Goal: Task Accomplishment & Management: Manage account settings

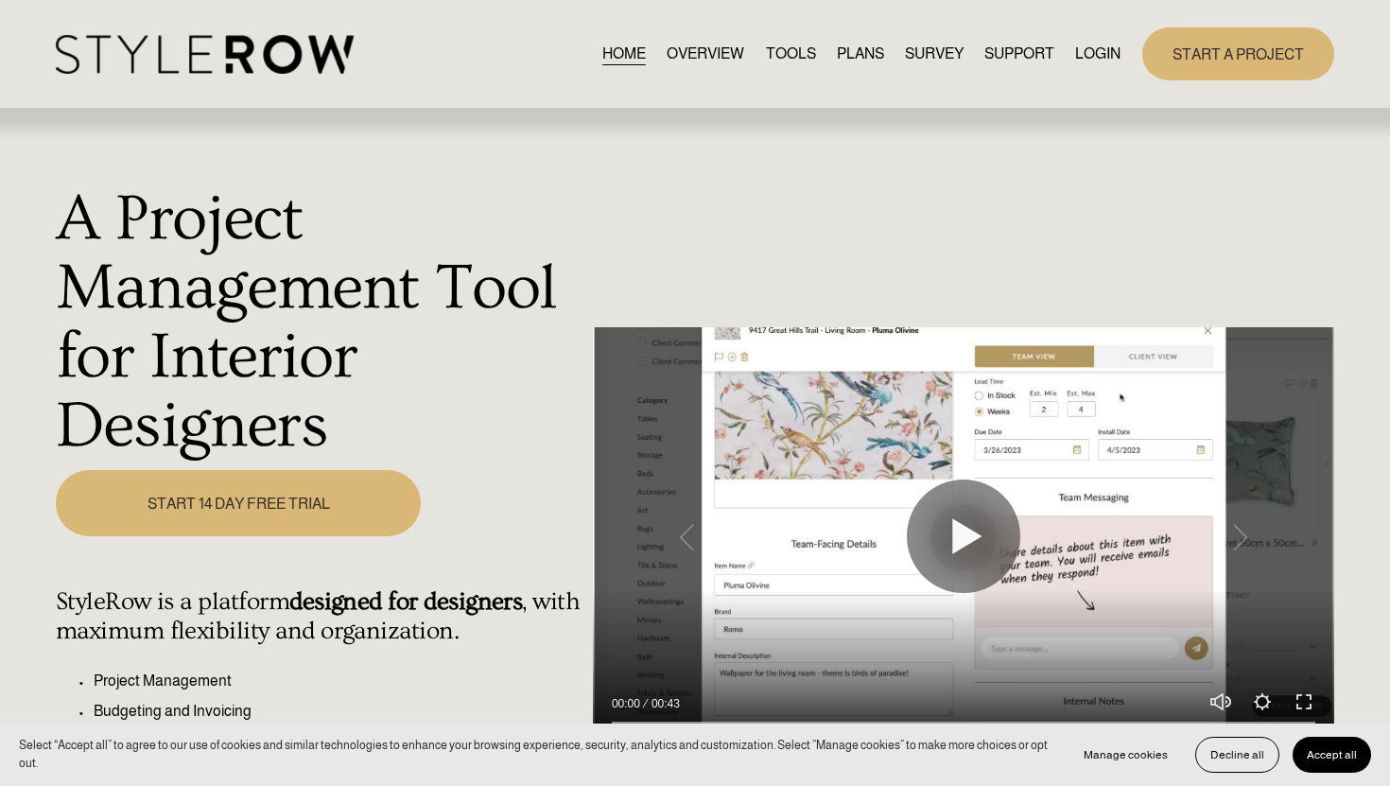
click at [1086, 55] on link "LOGIN" at bounding box center [1097, 54] width 45 height 26
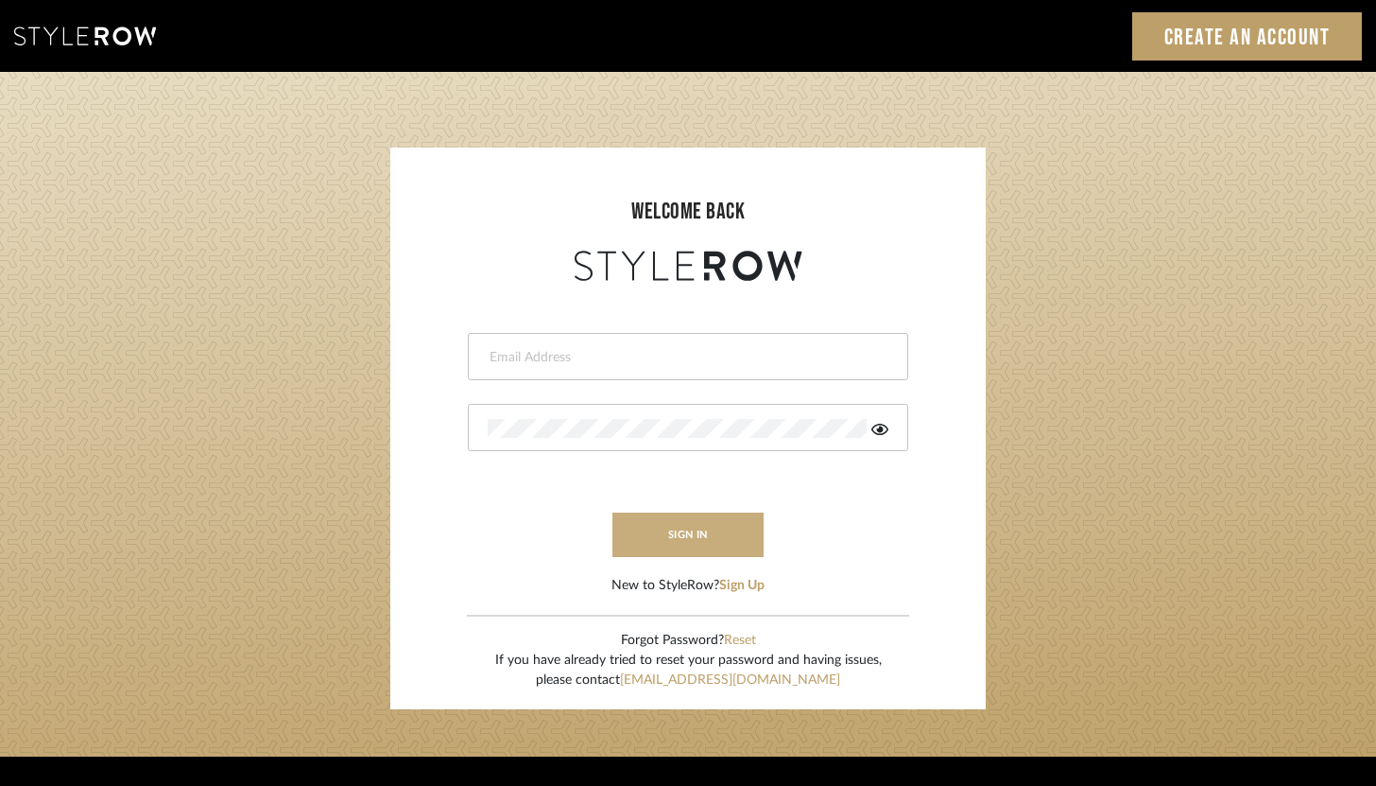
type input "brandon.hooddesigns@gmail.com"
click at [712, 522] on button "sign in" at bounding box center [688, 534] width 151 height 44
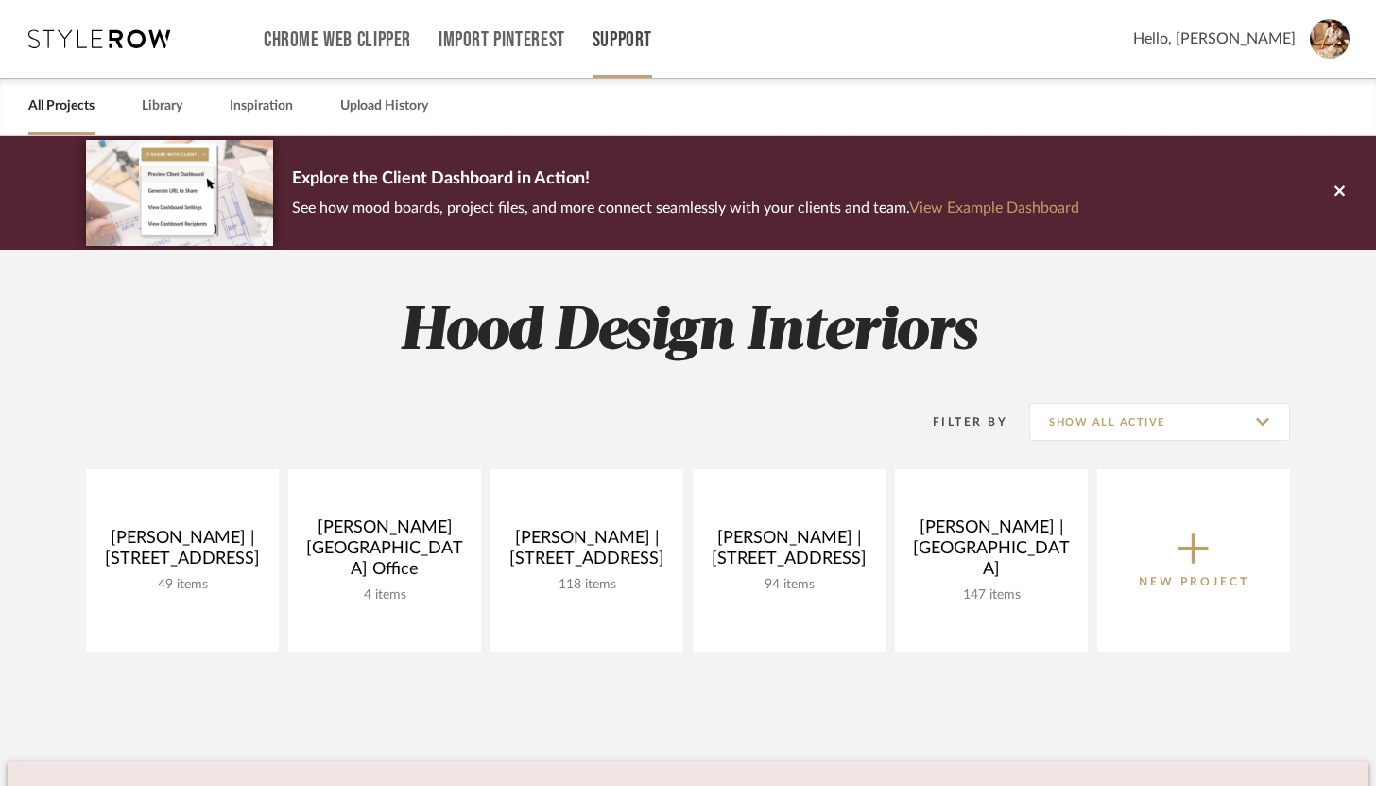
click at [641, 36] on link "Support" at bounding box center [623, 40] width 60 height 16
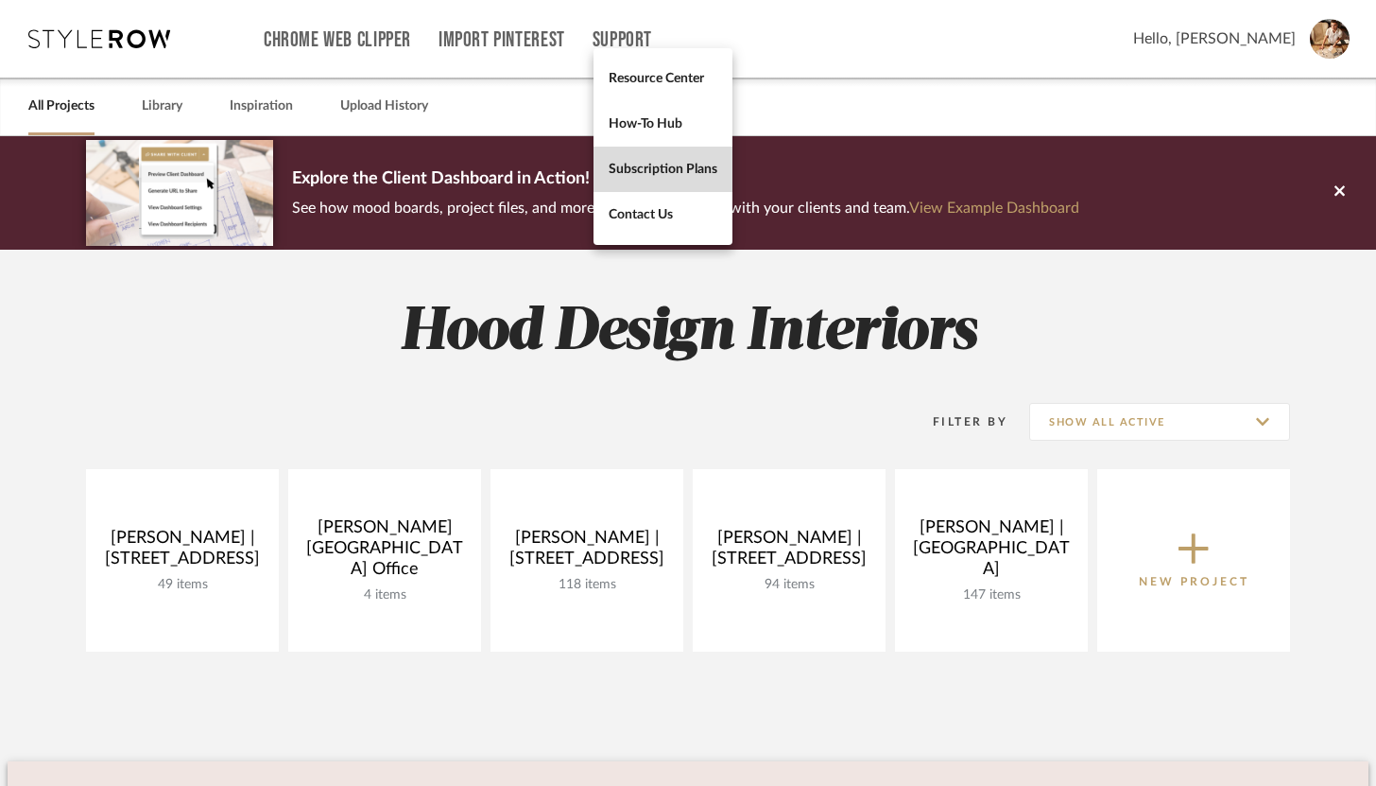
click at [674, 152] on link "Subscription Plans" at bounding box center [663, 169] width 139 height 45
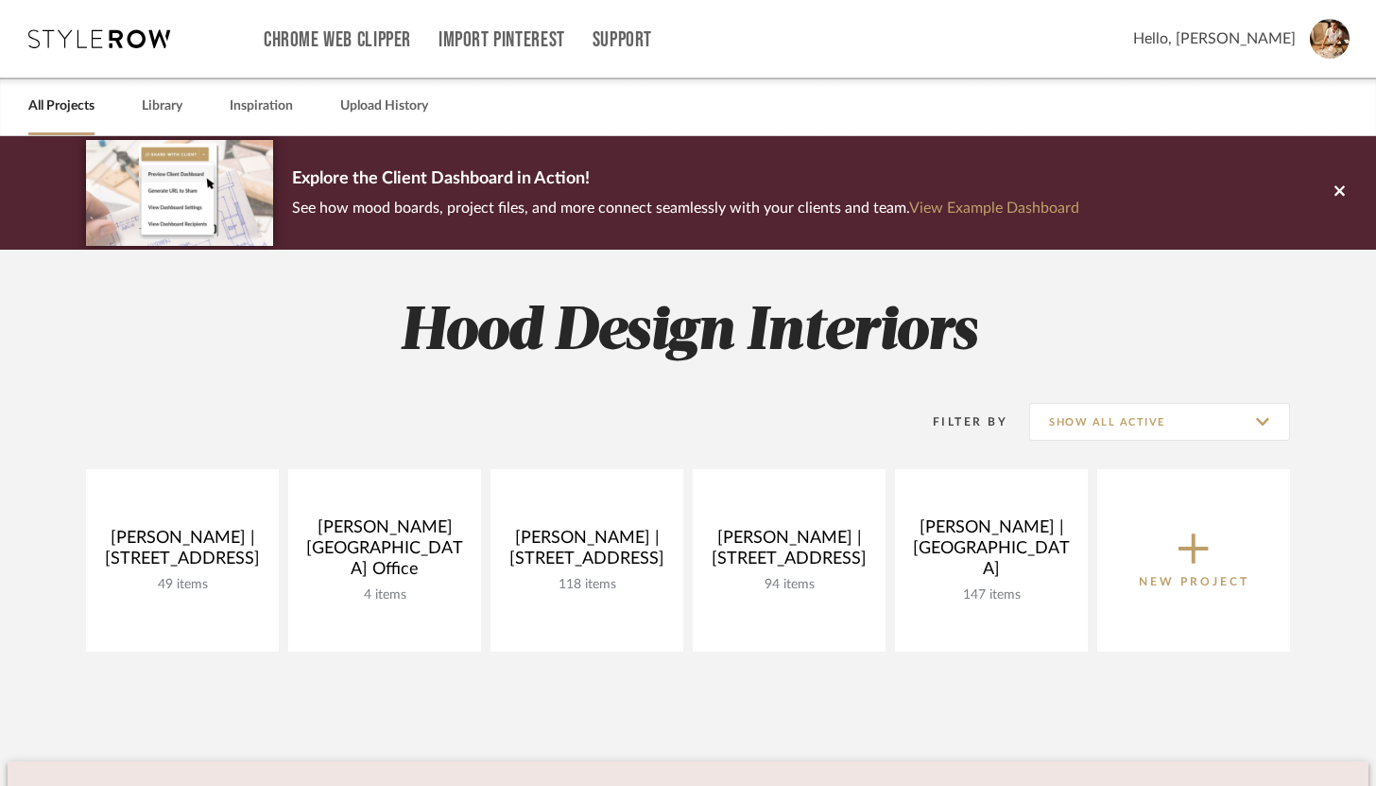
click at [1329, 47] on img at bounding box center [1330, 39] width 40 height 40
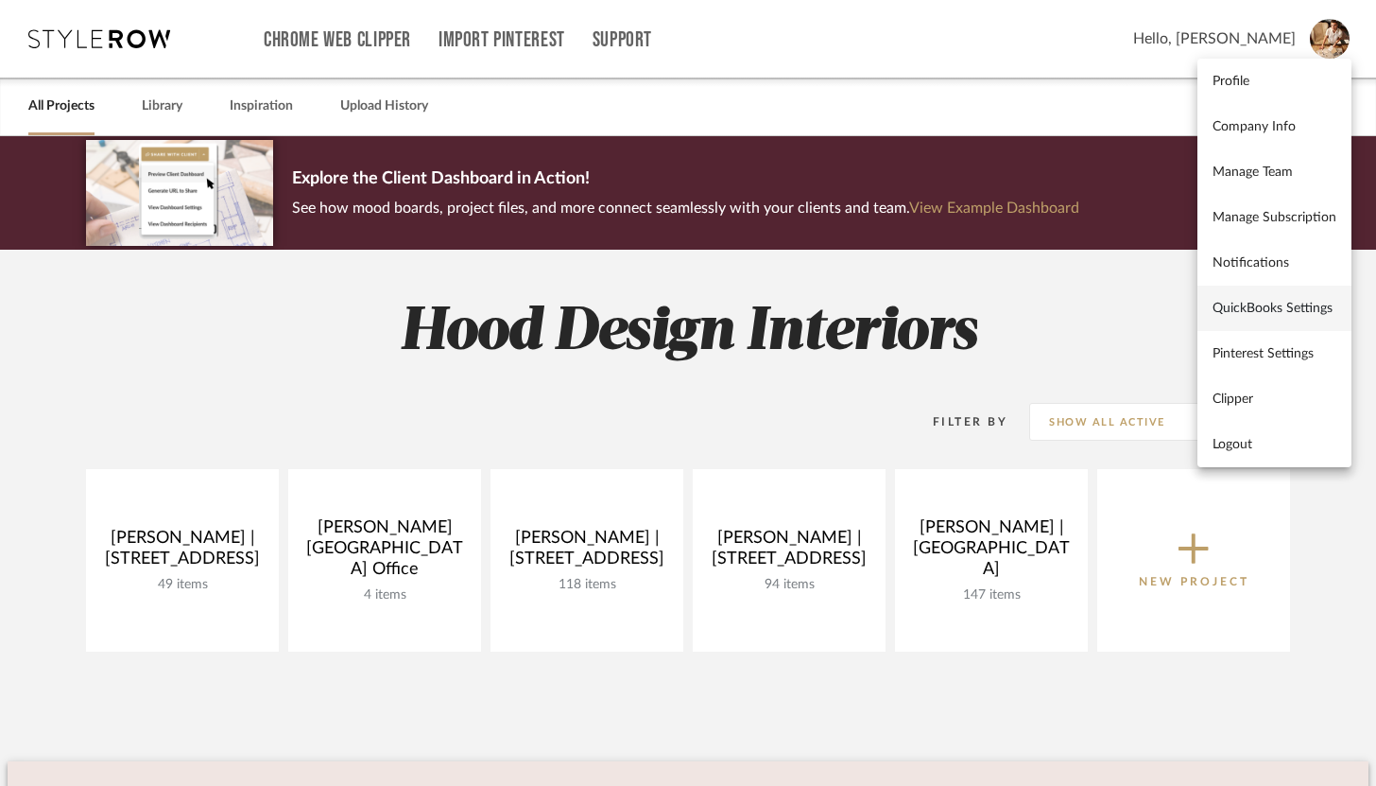
click at [1289, 308] on span "QuickBooks Settings" at bounding box center [1275, 309] width 124 height 16
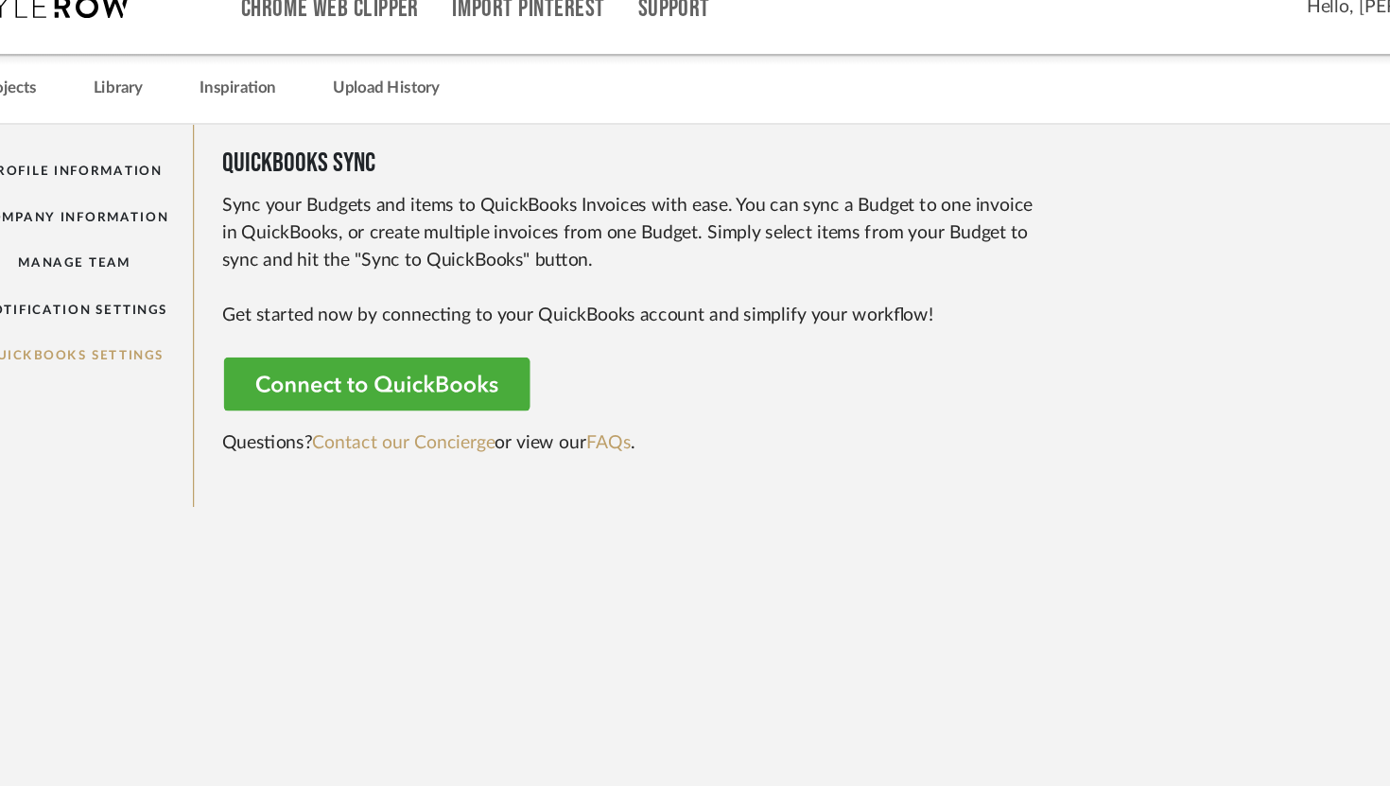
click at [362, 341] on rect at bounding box center [378, 351] width 257 height 45
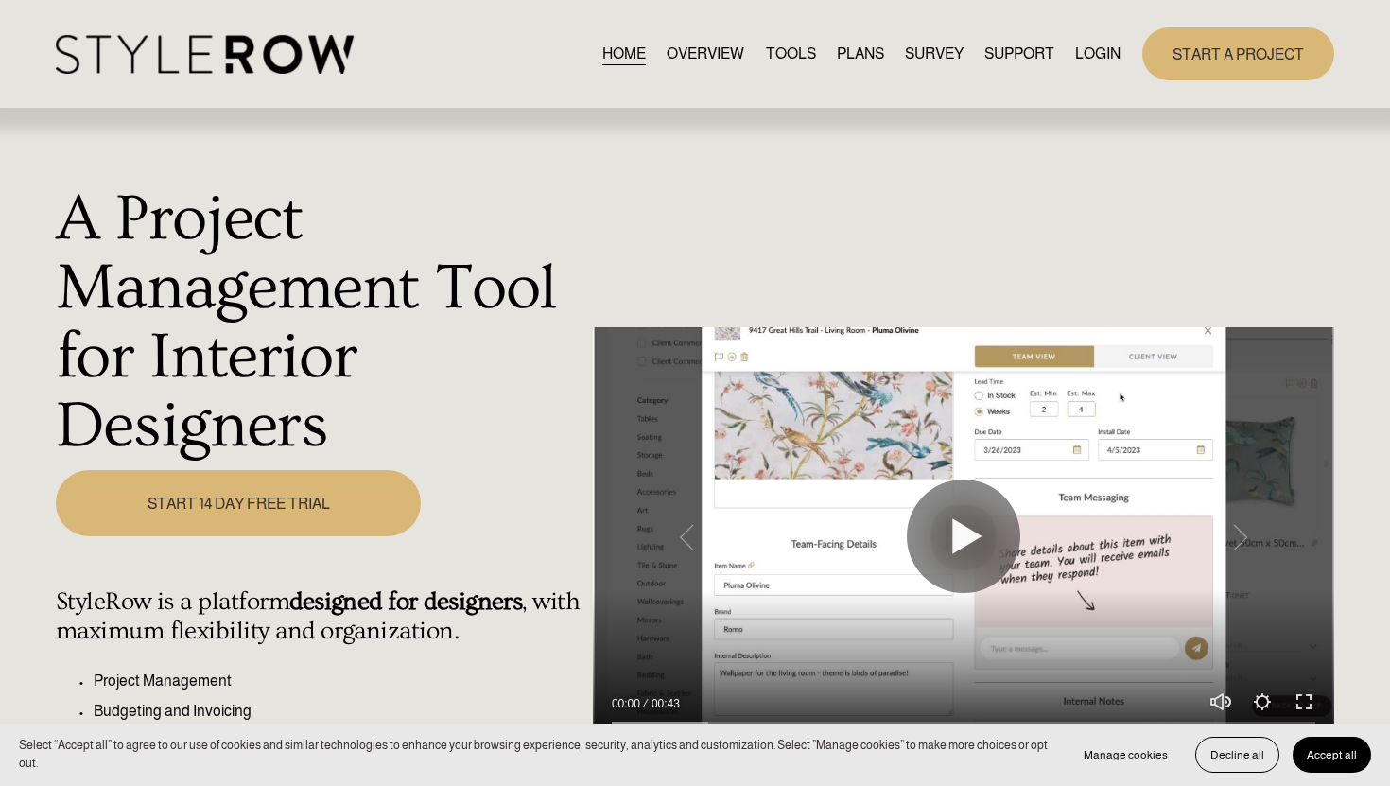
click at [1084, 56] on link "LOGIN" at bounding box center [1097, 54] width 45 height 26
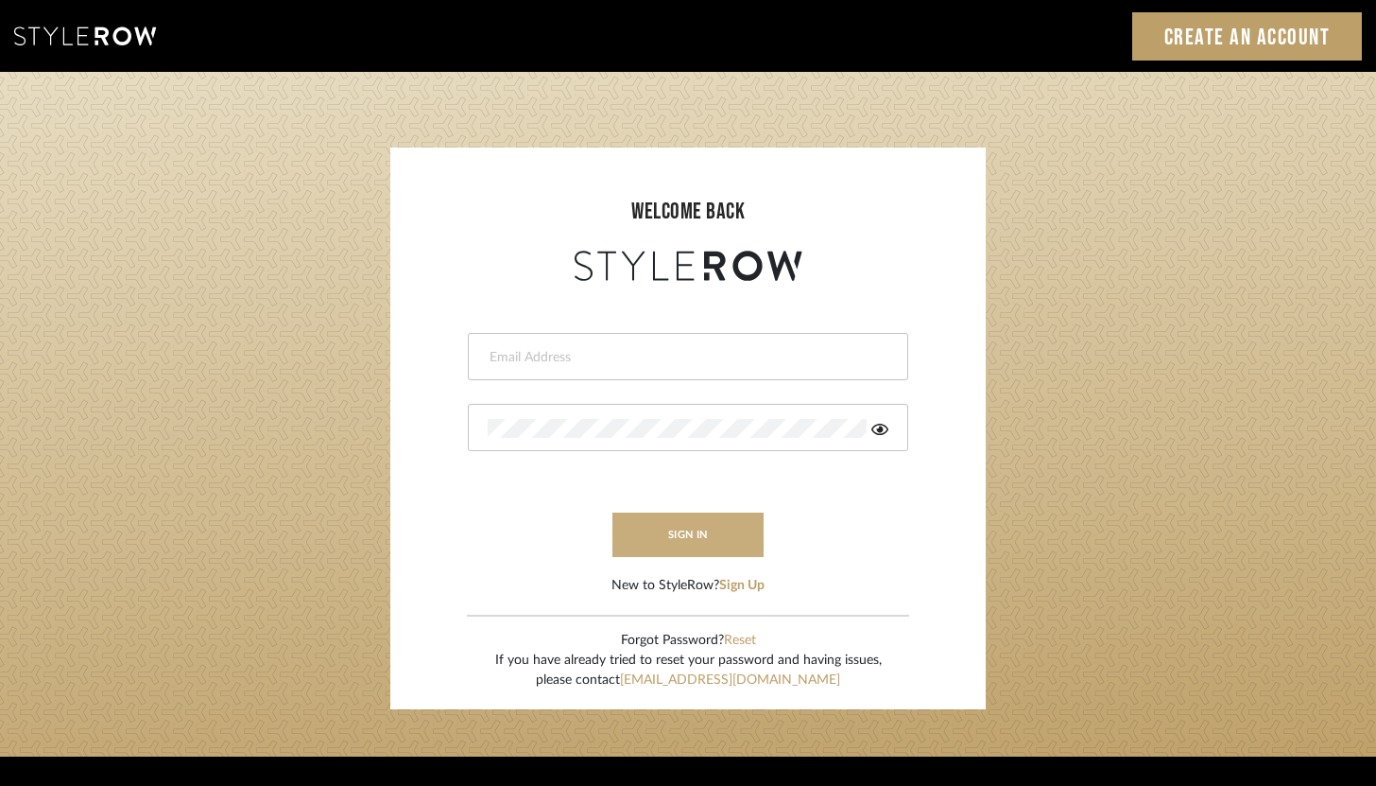
type input "[PERSON_NAME][EMAIL_ADDRESS][DOMAIN_NAME]"
click at [710, 542] on button "sign in" at bounding box center [688, 534] width 151 height 44
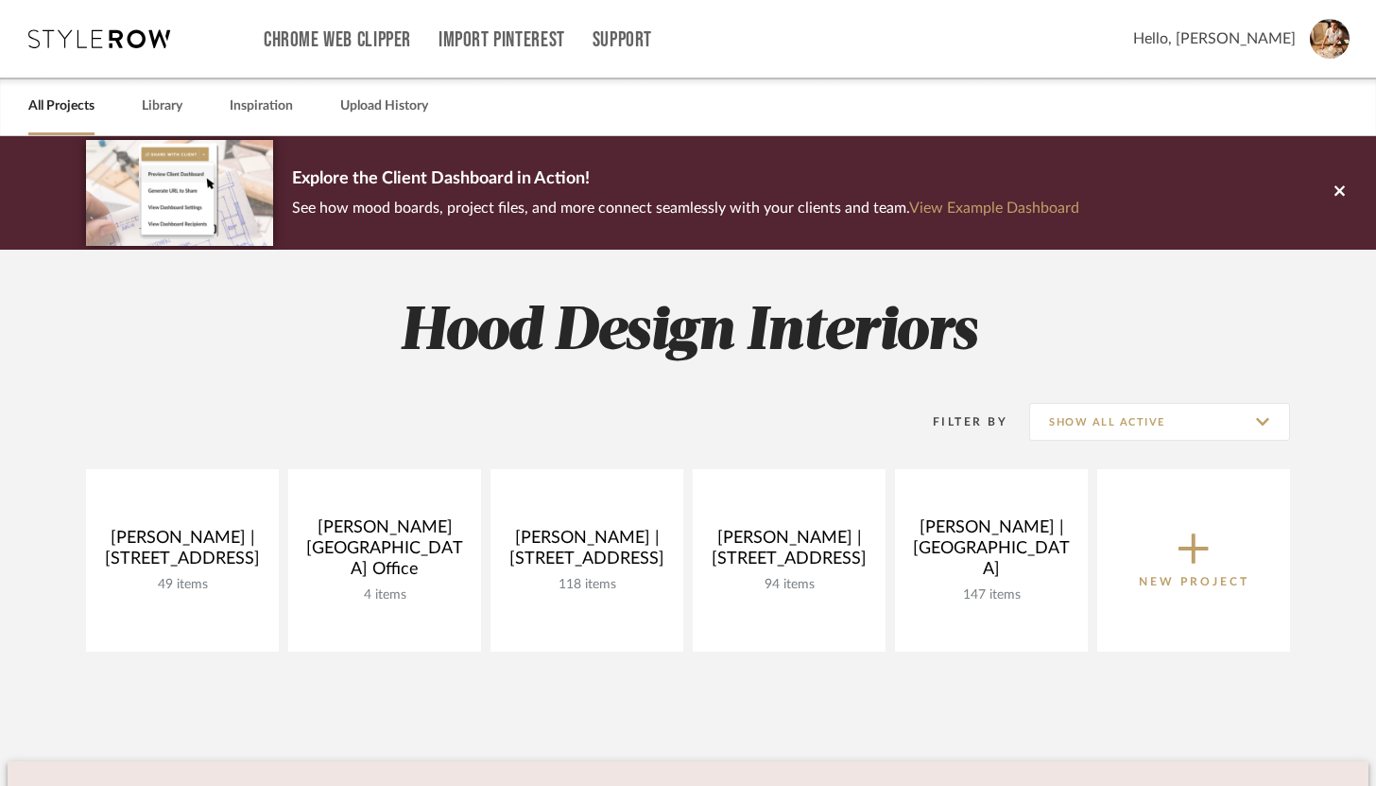
click at [1324, 37] on img at bounding box center [1330, 39] width 40 height 40
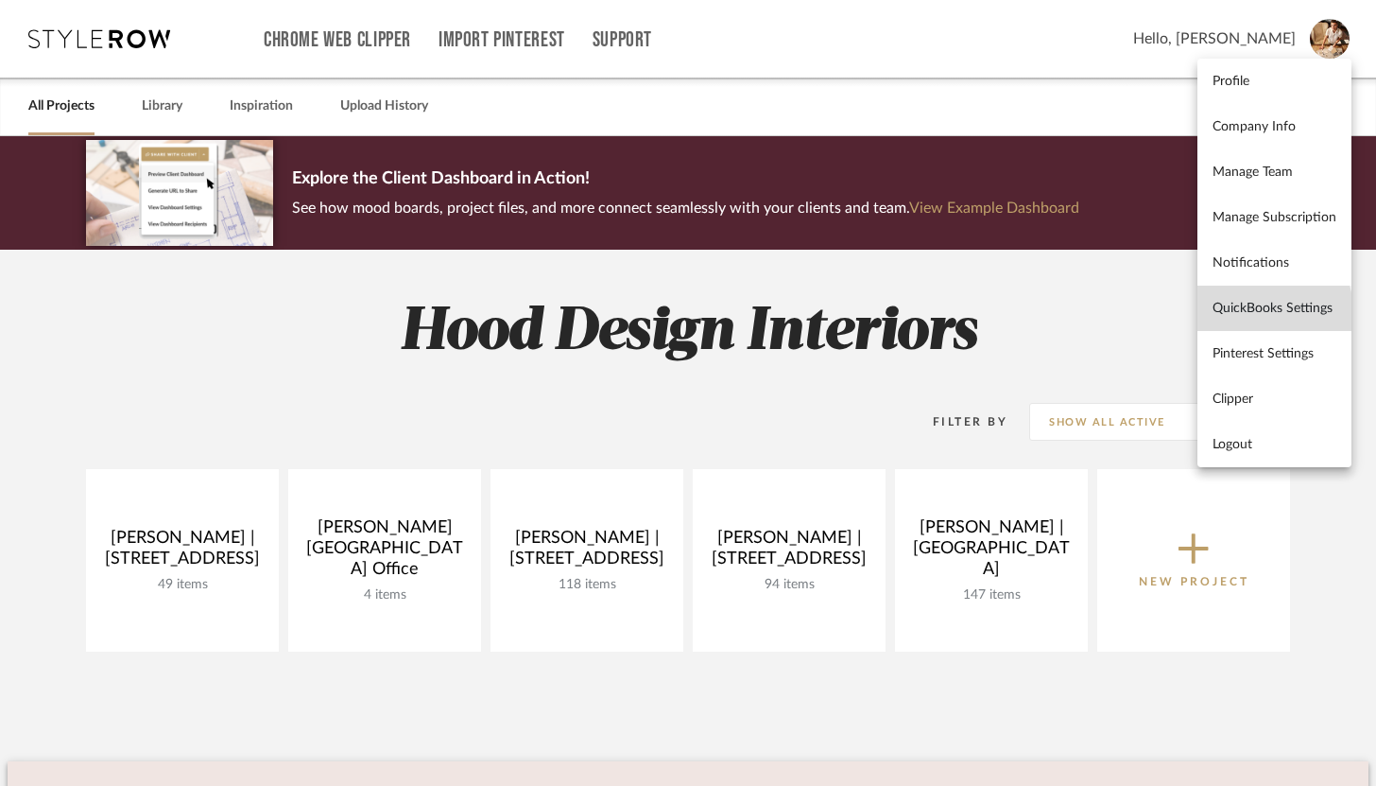
click at [1243, 313] on span "QuickBooks Settings" at bounding box center [1275, 309] width 124 height 16
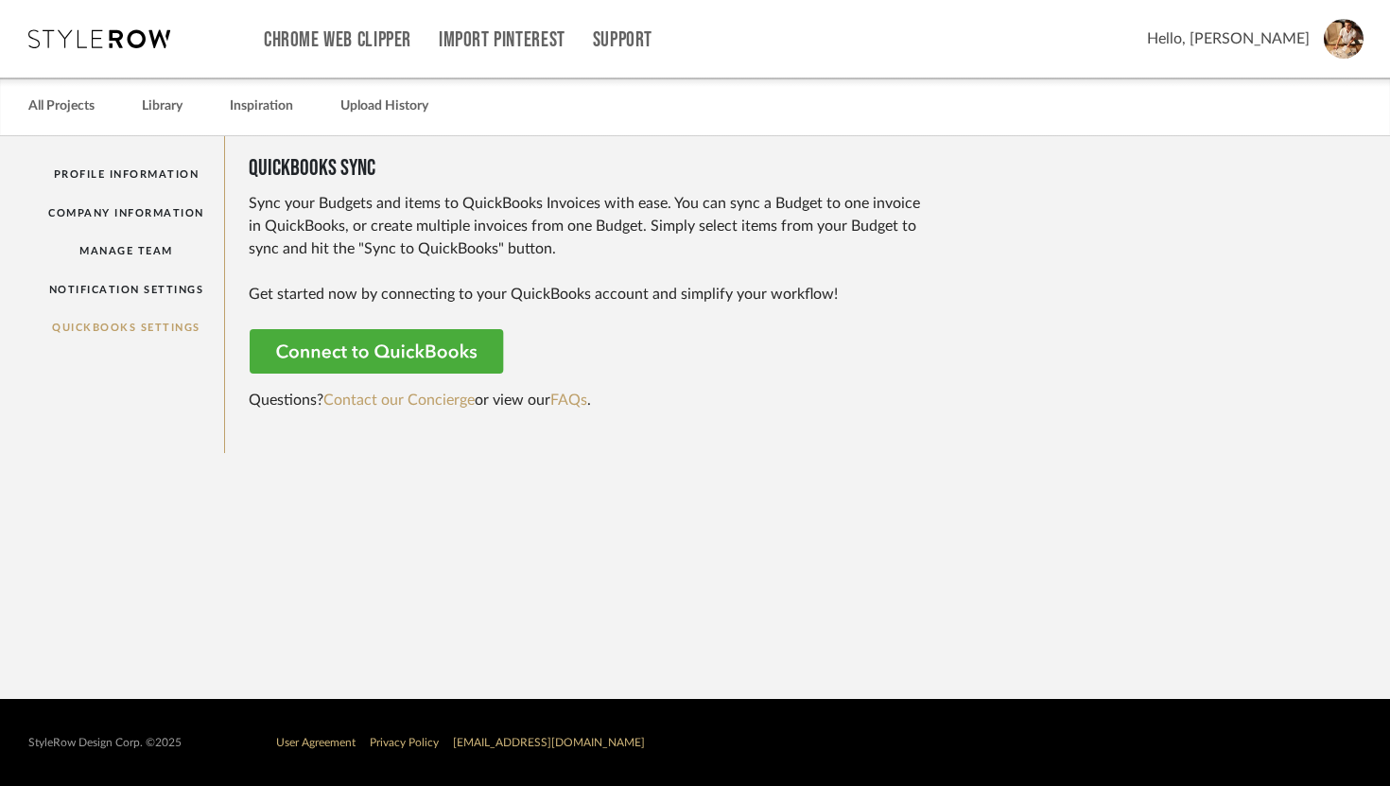
click at [481, 342] on rect at bounding box center [378, 351] width 257 height 45
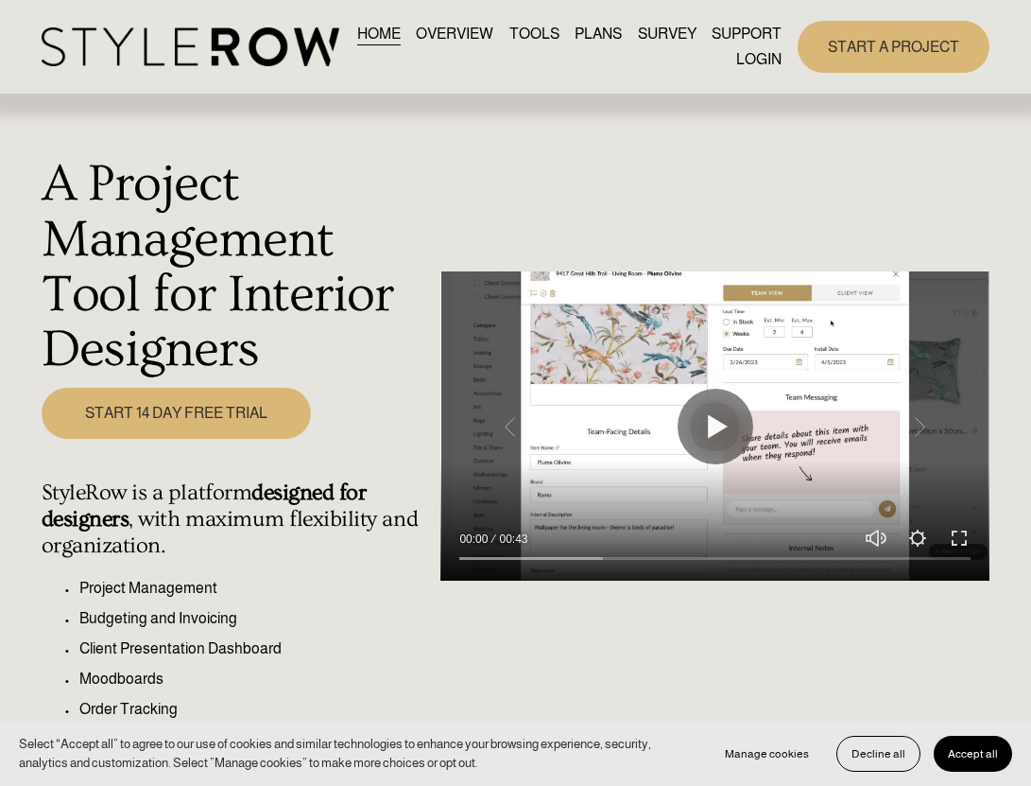
click at [764, 59] on link "LOGIN" at bounding box center [758, 60] width 45 height 26
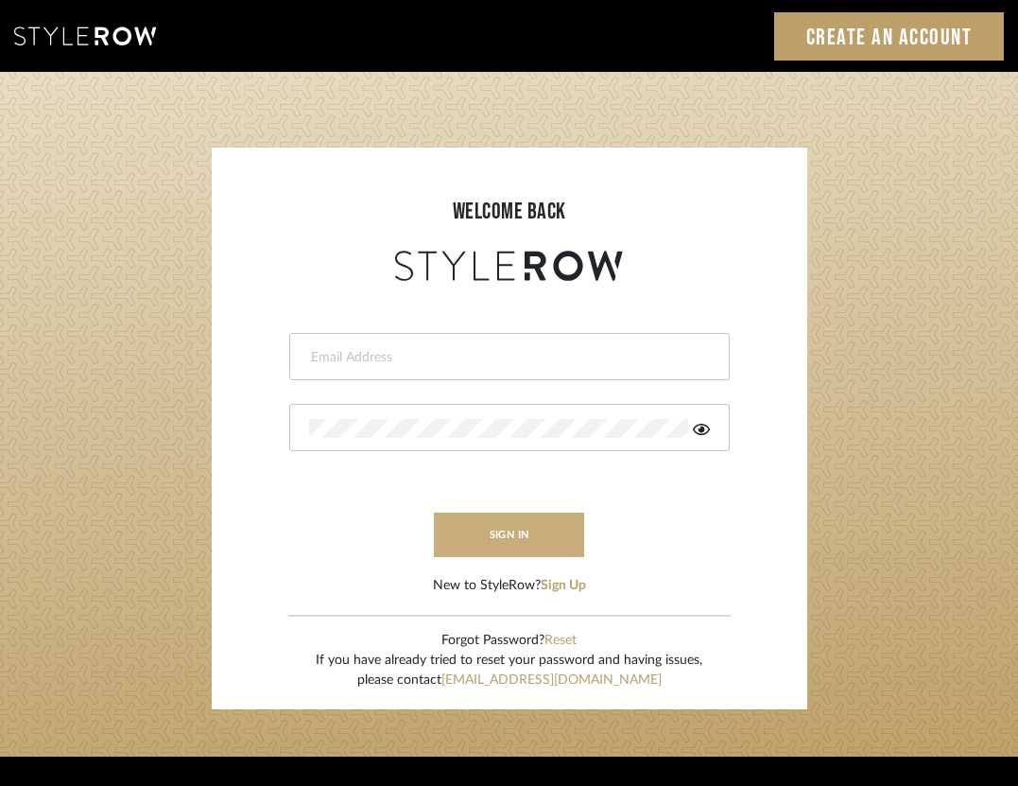
type input "brandon.hooddesigns@gmail.com"
click at [552, 533] on button "sign in" at bounding box center [509, 534] width 151 height 44
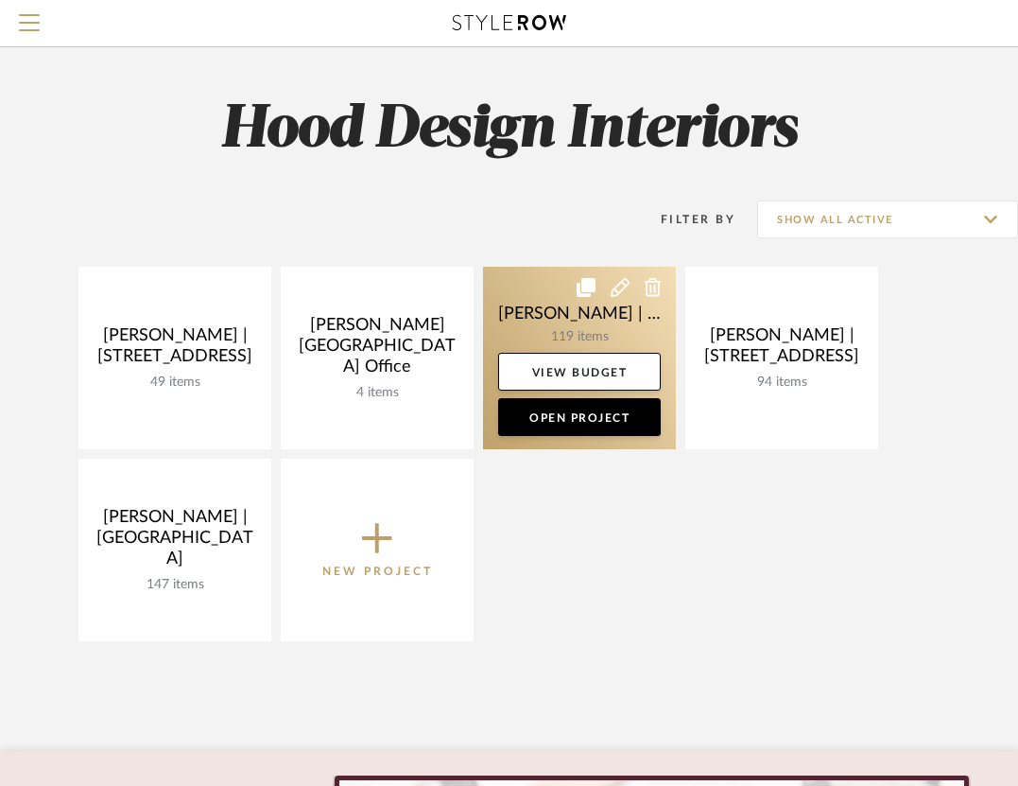
click at [553, 337] on link at bounding box center [579, 358] width 193 height 182
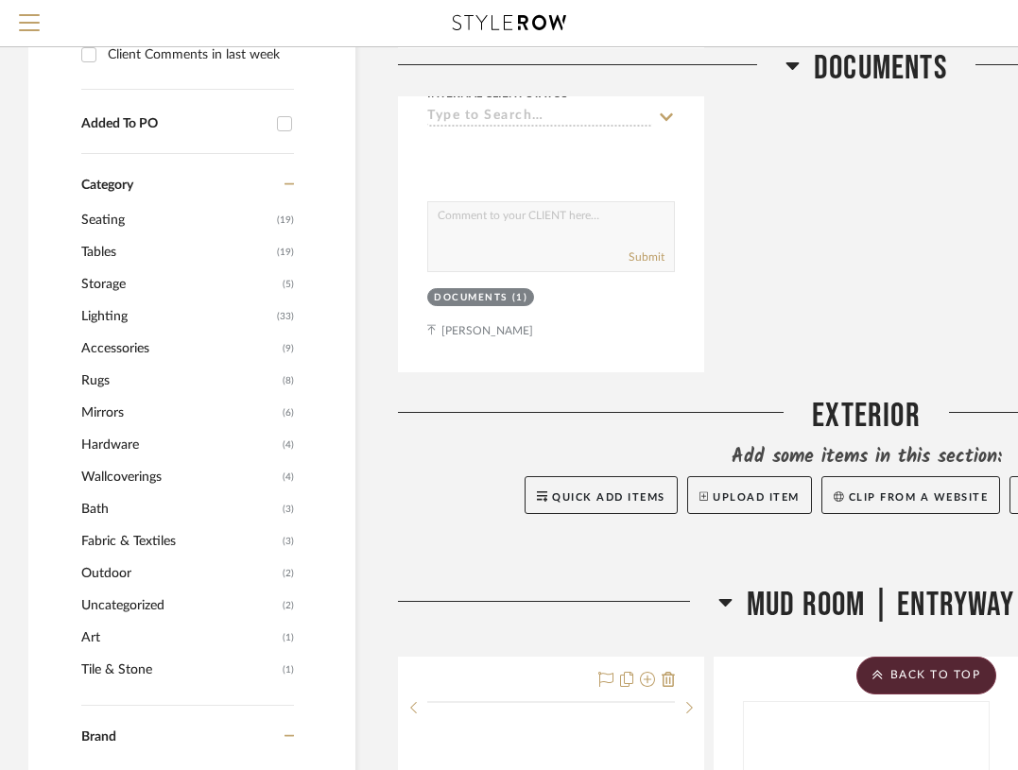
scroll to position [1530, 0]
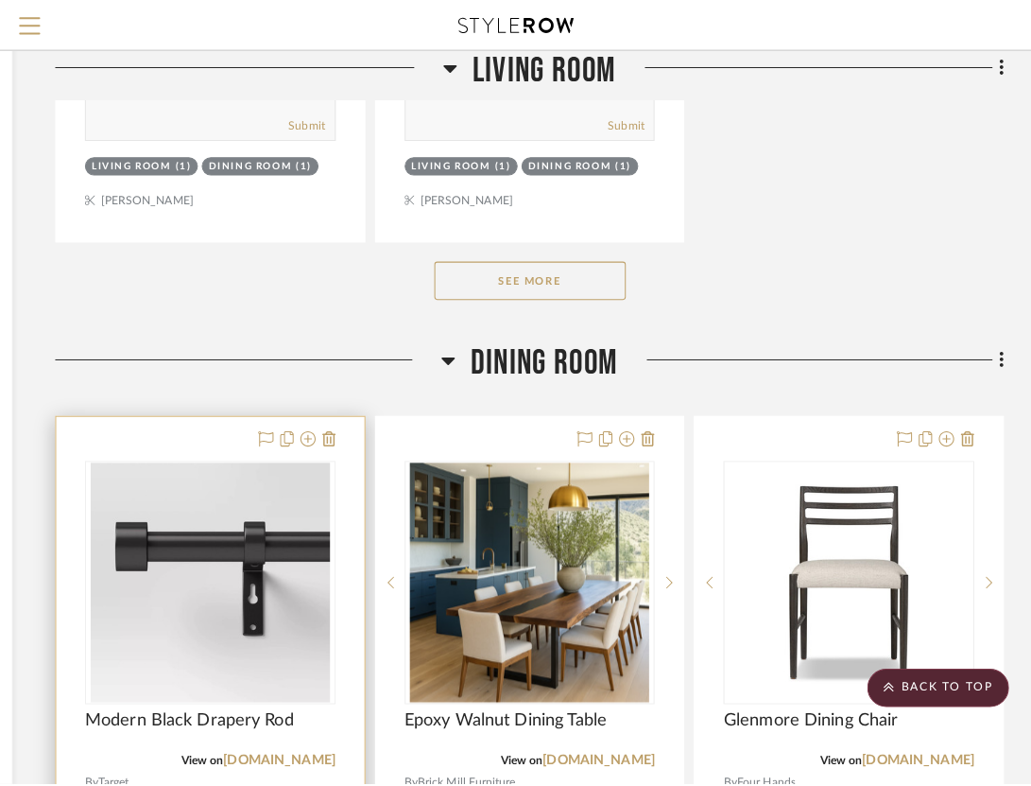
scroll to position [0, 0]
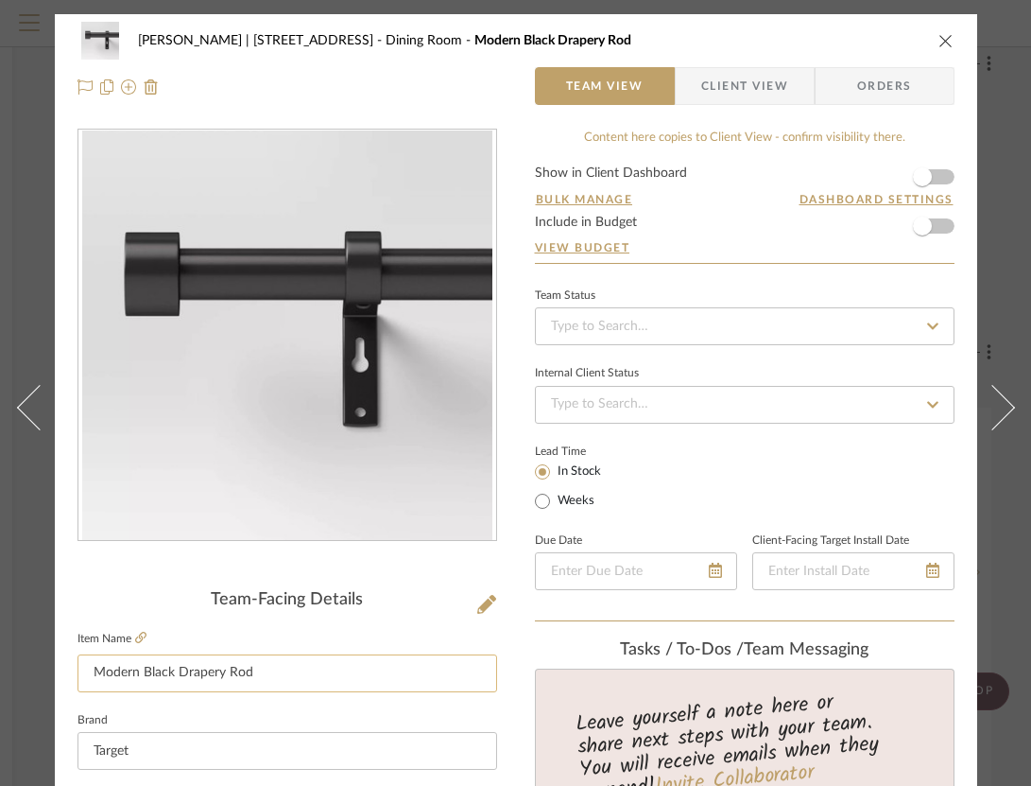
click at [329, 673] on input "Modern Black Drapery Rod" at bounding box center [288, 673] width 420 height 38
drag, startPoint x: 327, startPoint y: 674, endPoint x: 83, endPoint y: 682, distance: 244.0
click at [83, 682] on input "Modern Black Drapery Rod 66" - 120"" at bounding box center [288, 673] width 420 height 38
drag, startPoint x: 411, startPoint y: 673, endPoint x: 90, endPoint y: 674, distance: 321.4
click at [89, 674] on input "Modern Black Drapery Rod 66" - 120"" at bounding box center [288, 673] width 420 height 38
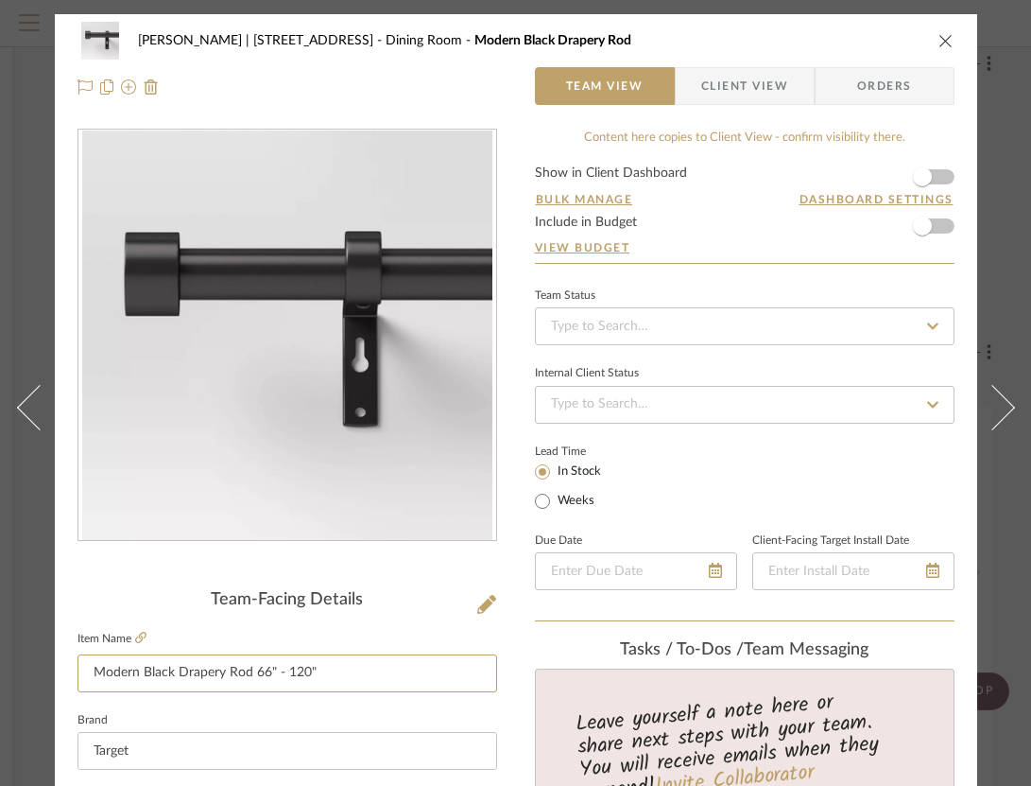
type input "Modern Black Drapery Rod 66" - 120""
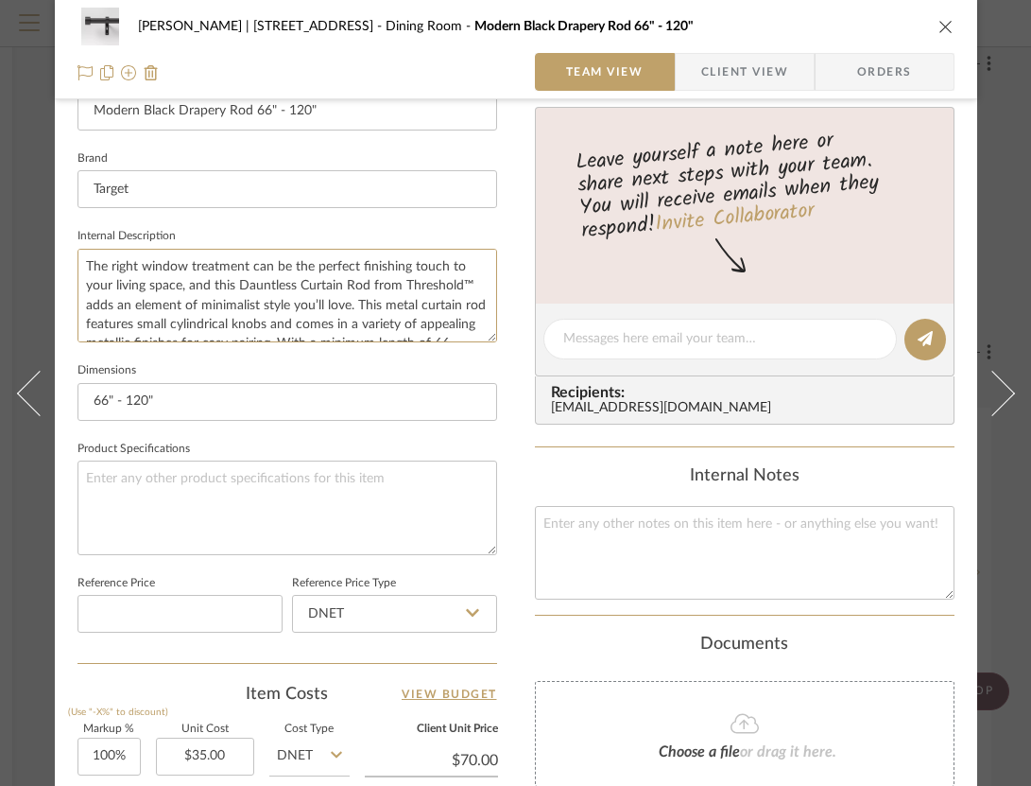
drag, startPoint x: 365, startPoint y: 331, endPoint x: 83, endPoint y: 234, distance: 297.7
click at [83, 234] on fieldset "Internal Description The right window treatment can be the perfect finishing to…" at bounding box center [288, 282] width 420 height 119
